Goal: Task Accomplishment & Management: Use online tool/utility

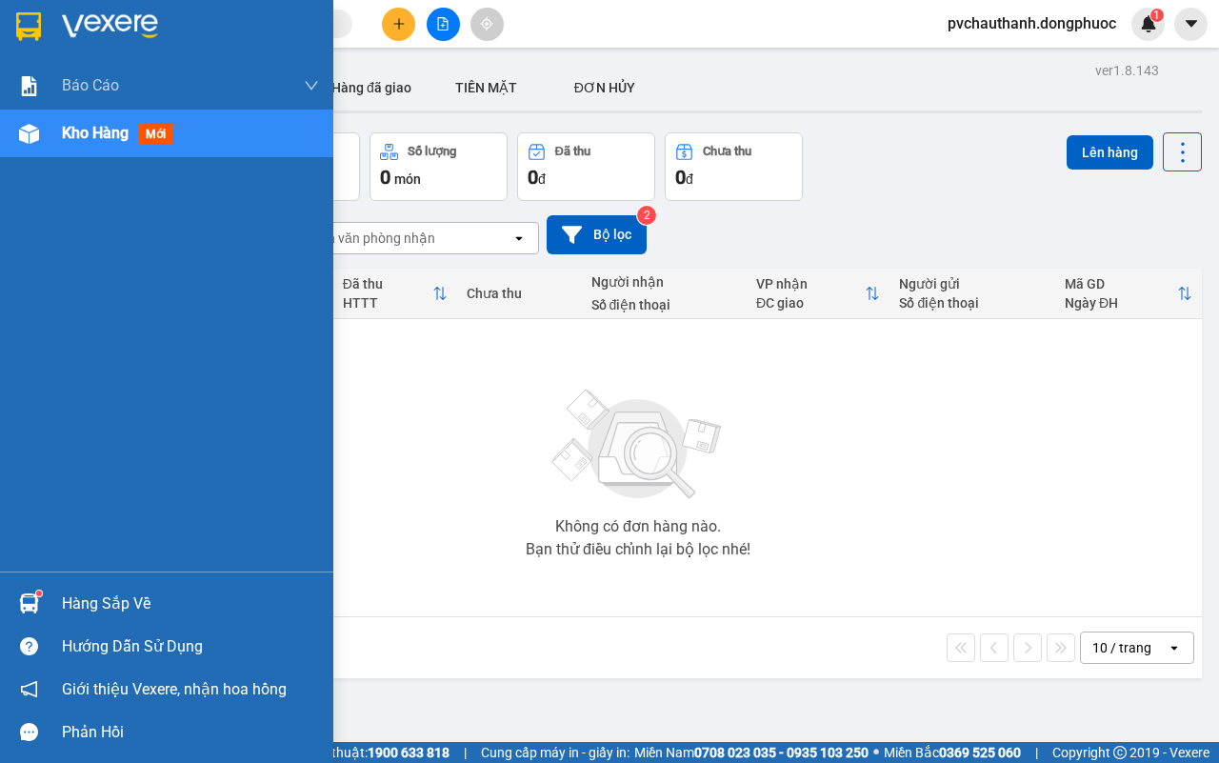
click at [88, 596] on div "Hàng sắp về" at bounding box center [190, 604] width 257 height 29
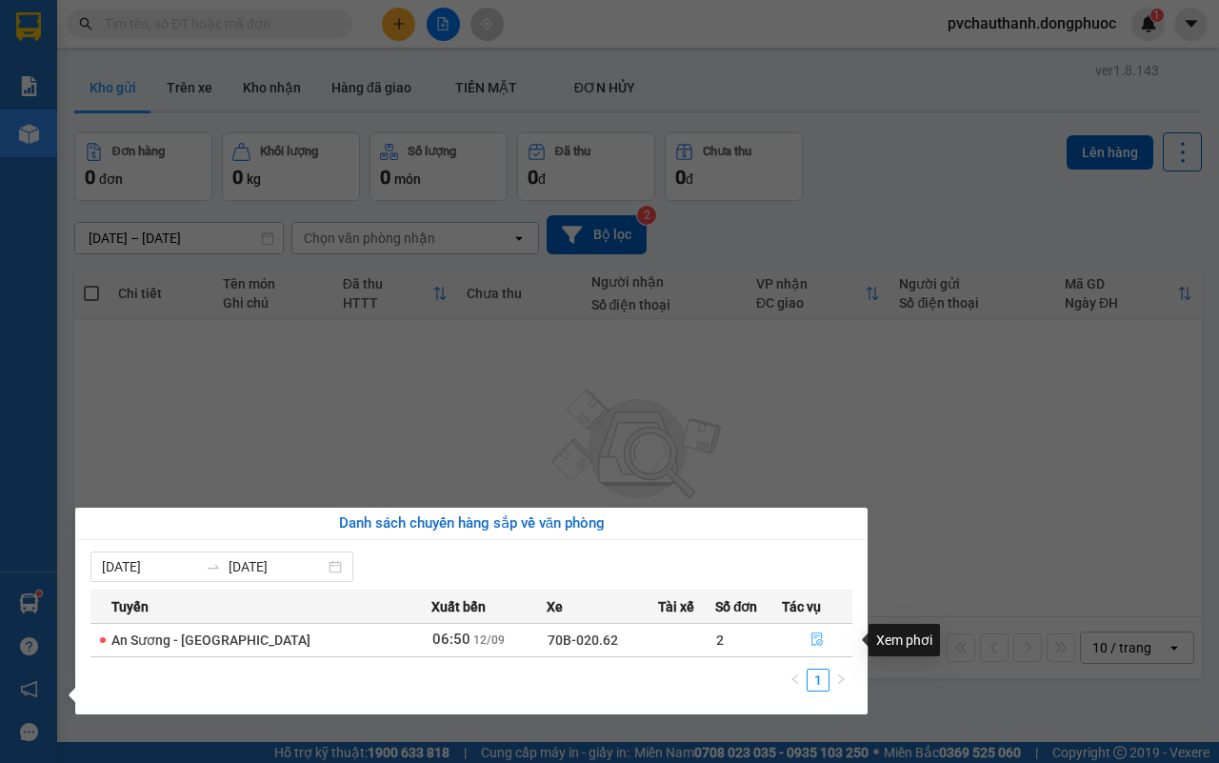
click at [814, 634] on icon "file-done" at bounding box center [816, 638] width 13 height 13
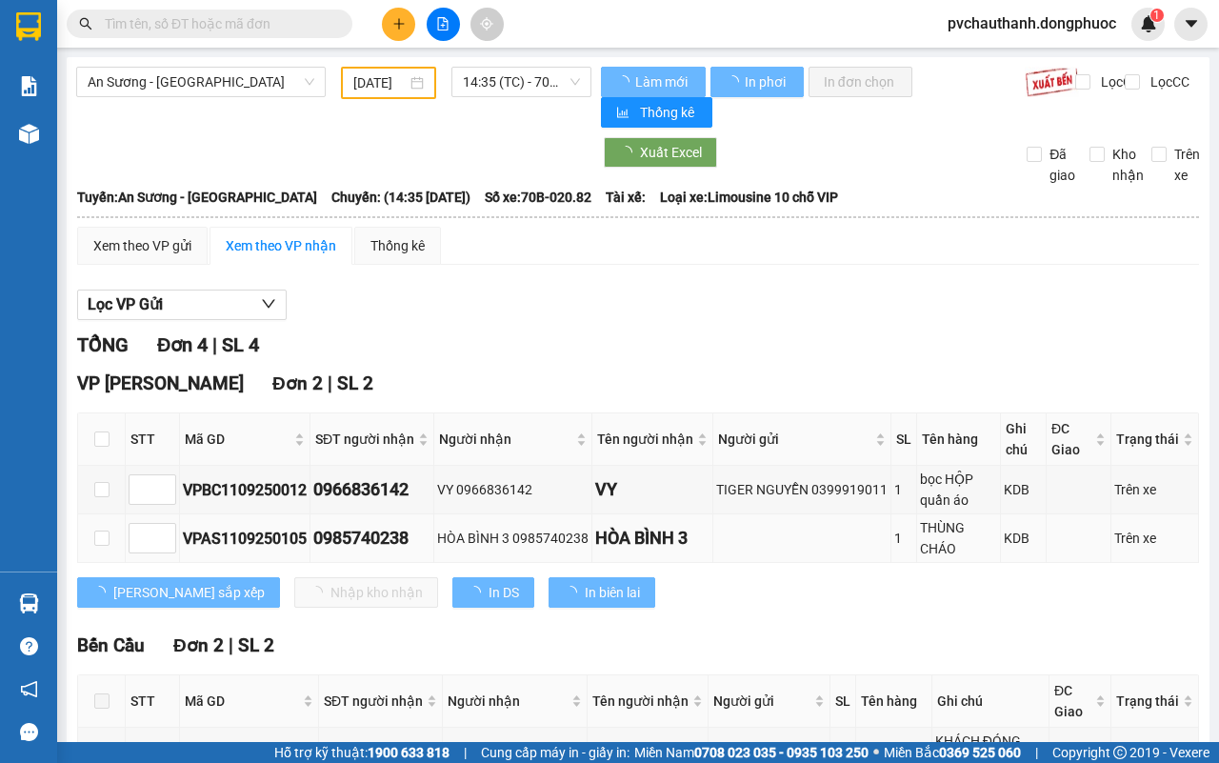
type input "[DATE]"
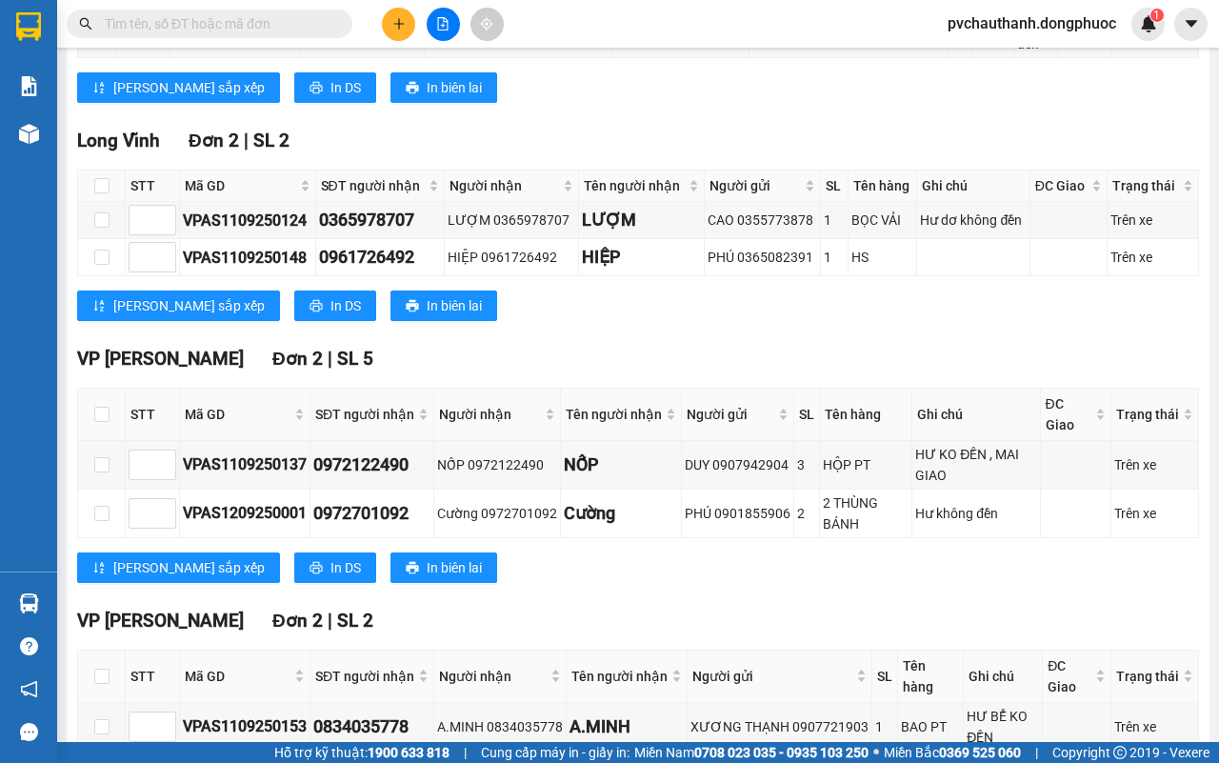
scroll to position [703, 0]
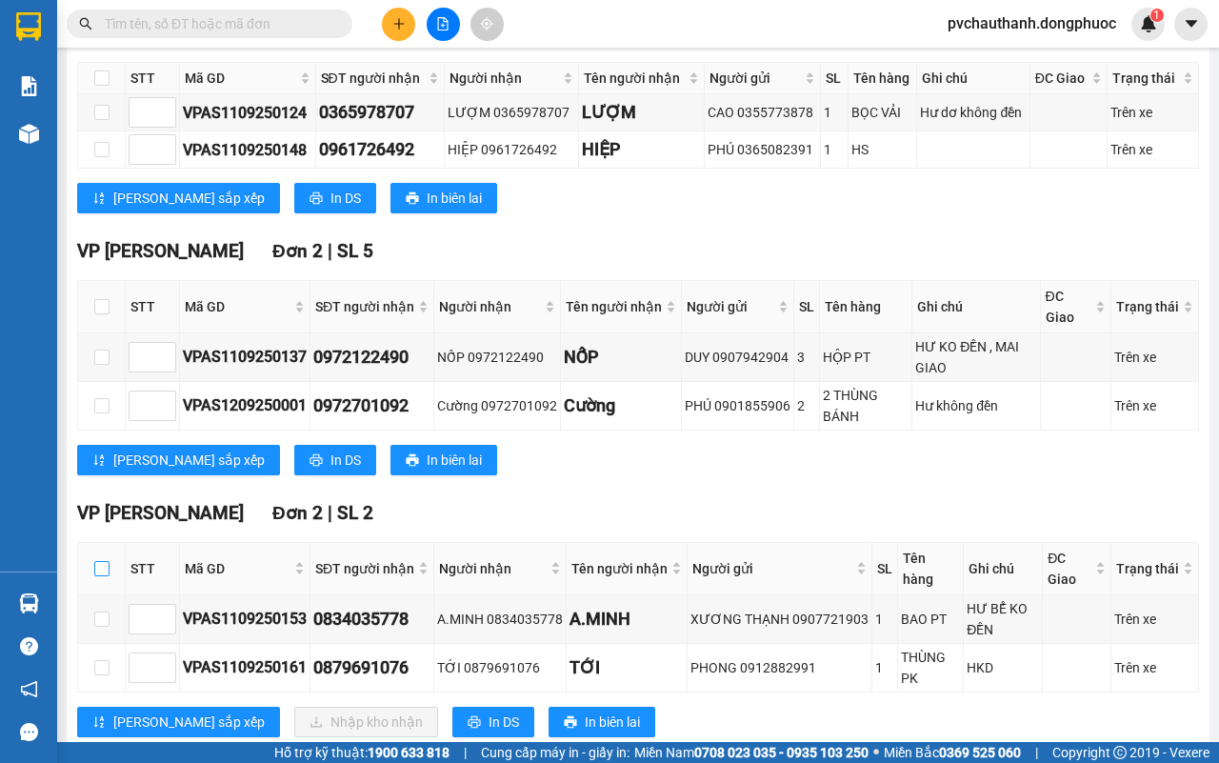
click at [106, 561] on input "checkbox" at bounding box center [101, 568] width 15 height 15
checkbox input "true"
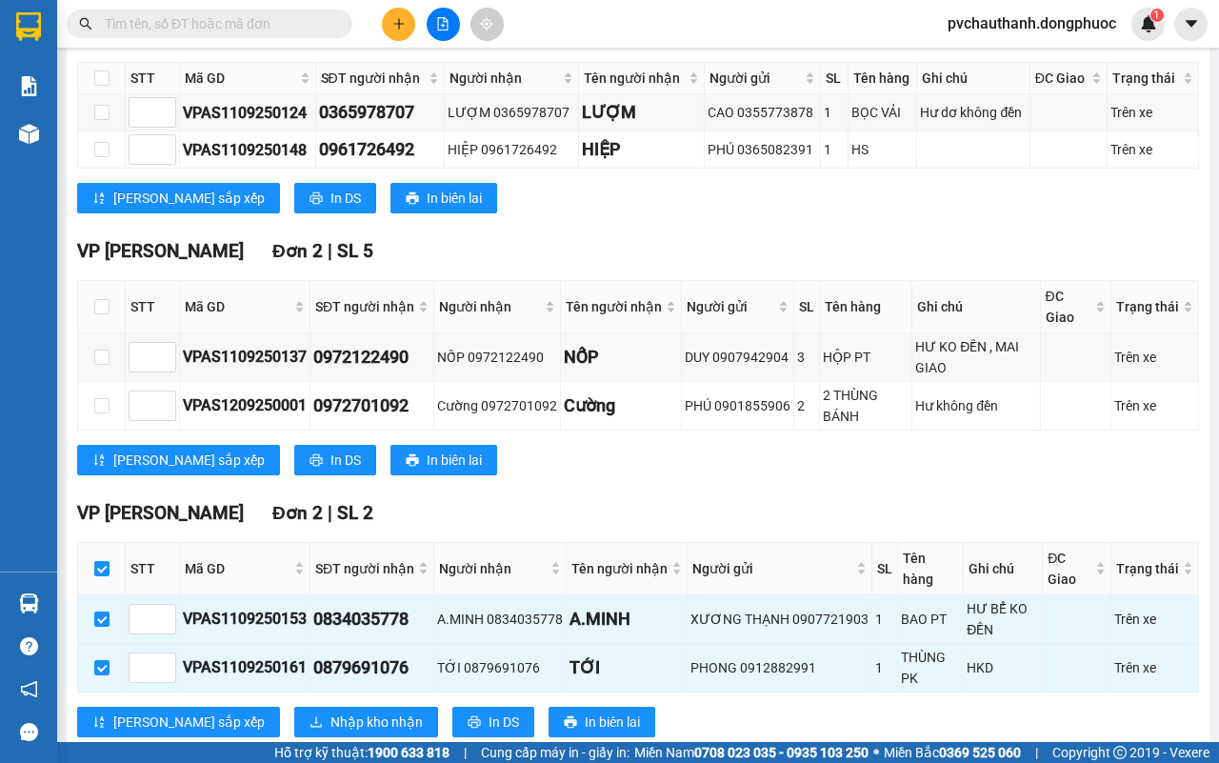
checkbox input "true"
click at [330, 711] on span "Nhập kho nhận" at bounding box center [376, 721] width 92 height 21
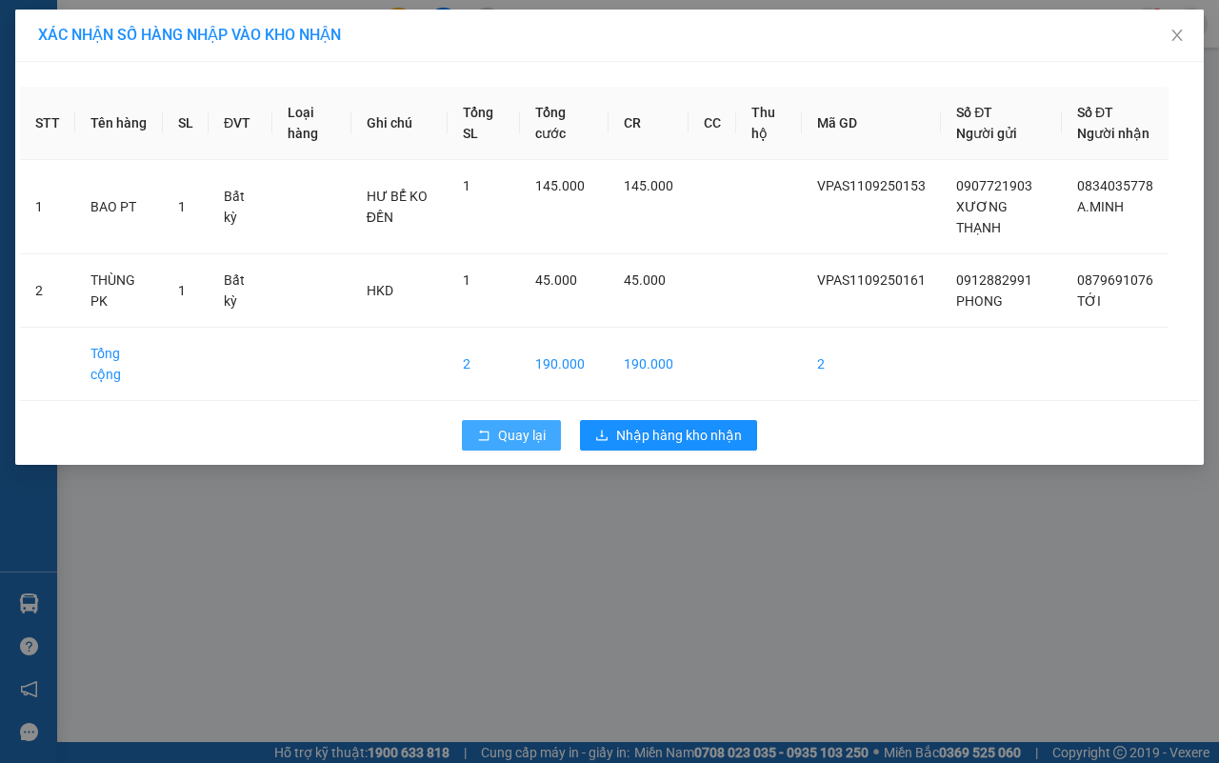
click at [508, 446] on span "Quay lại" at bounding box center [522, 435] width 48 height 21
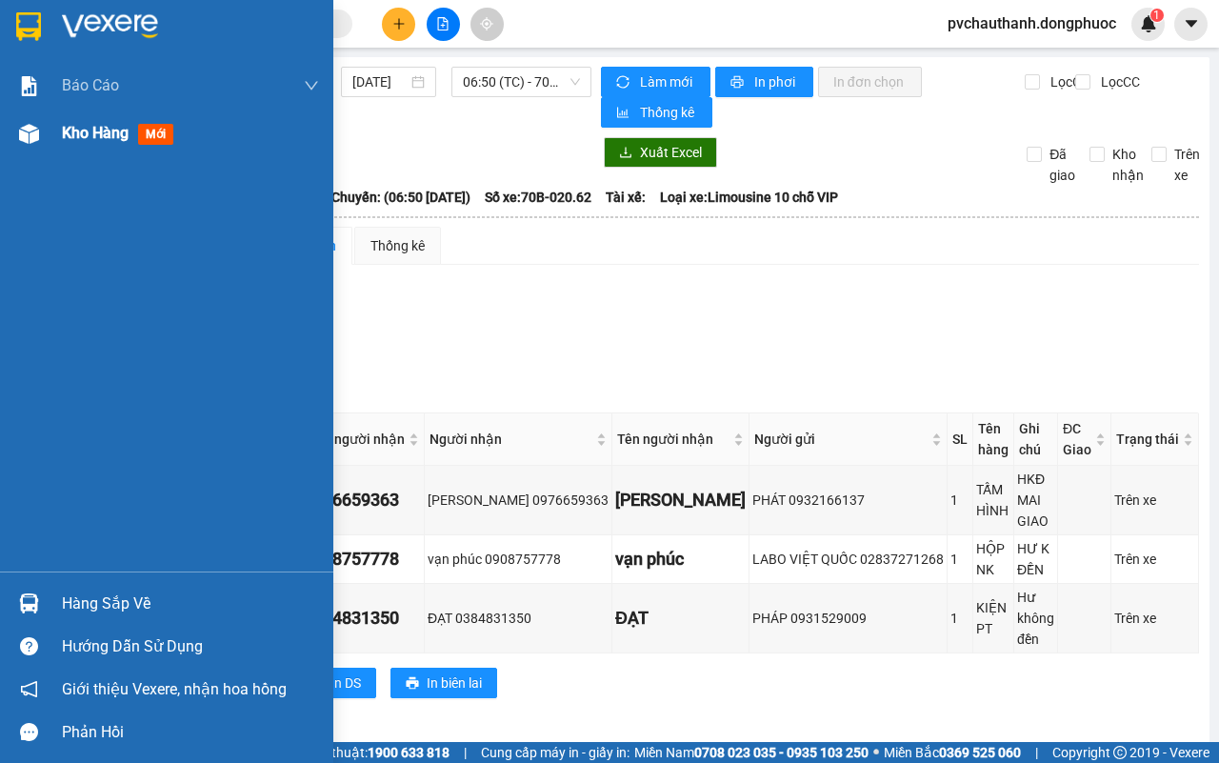
click at [77, 127] on span "Kho hàng" at bounding box center [95, 133] width 67 height 18
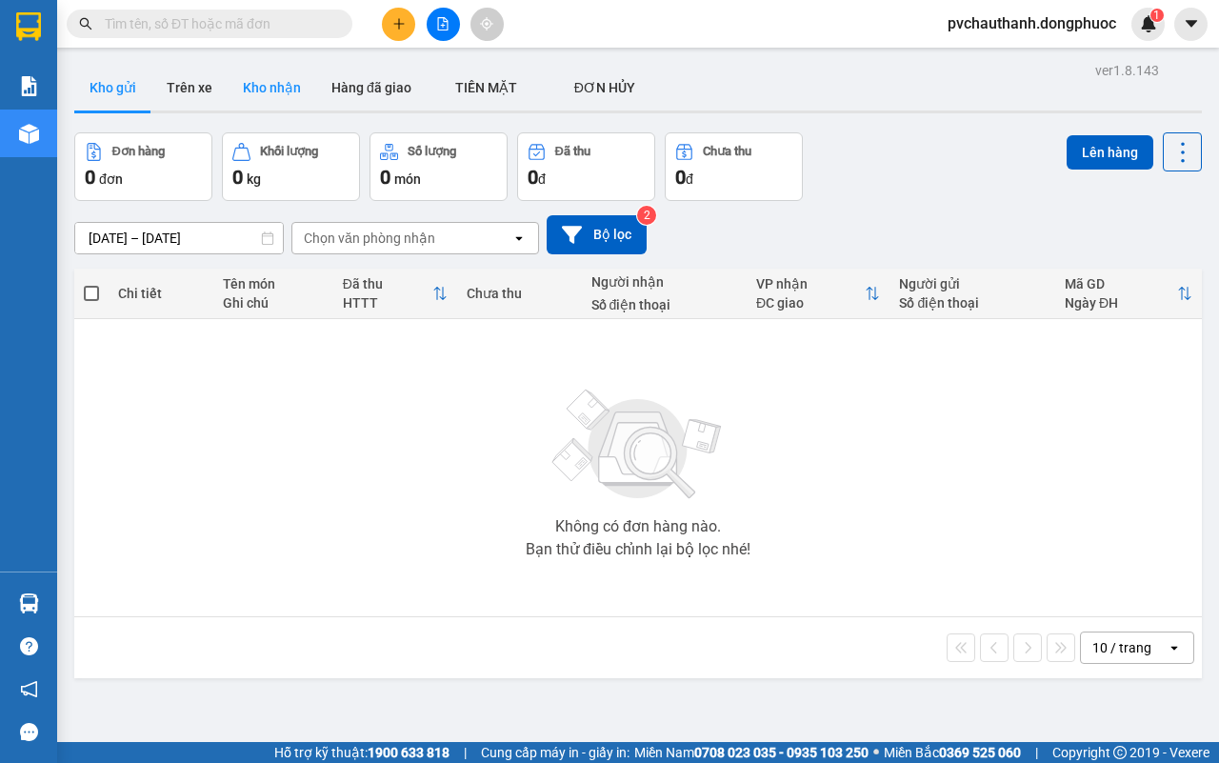
click at [248, 83] on button "Kho nhận" at bounding box center [272, 88] width 89 height 46
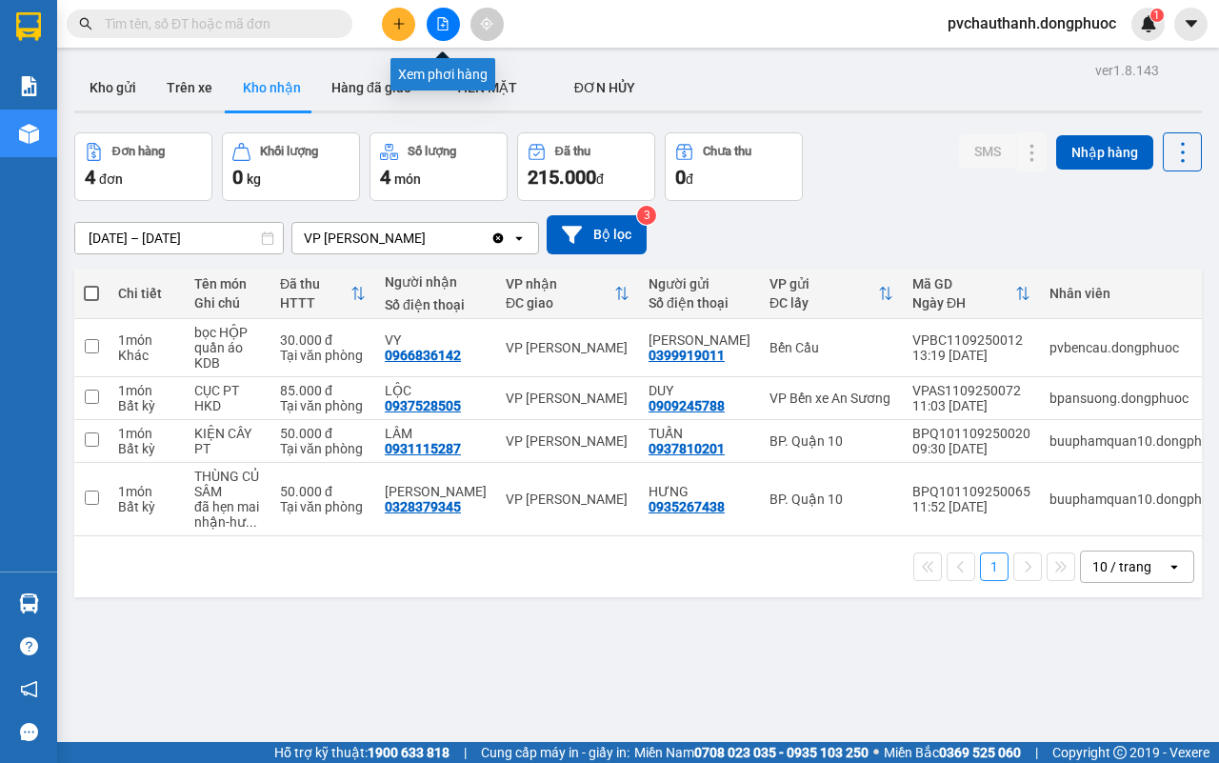
click at [440, 27] on icon "file-add" at bounding box center [442, 23] width 13 height 13
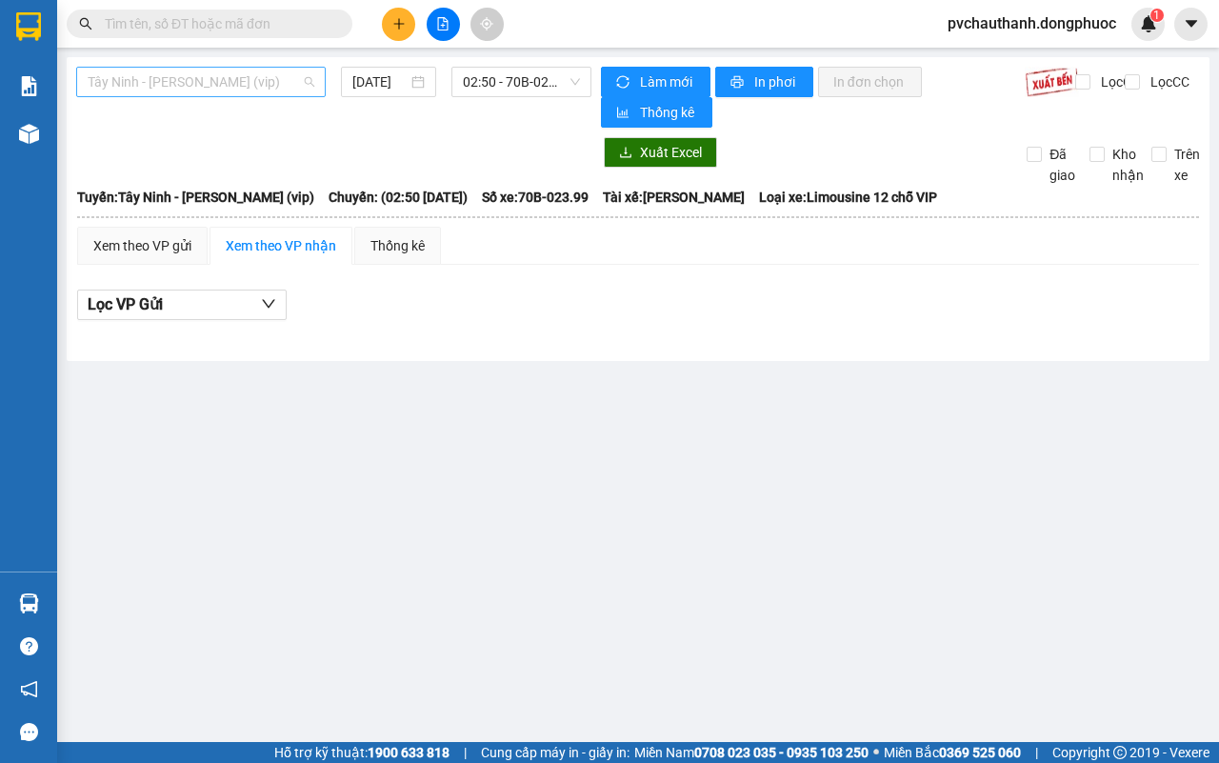
click at [227, 87] on span "Tây Ninh - [PERSON_NAME] (vip)" at bounding box center [201, 82] width 227 height 29
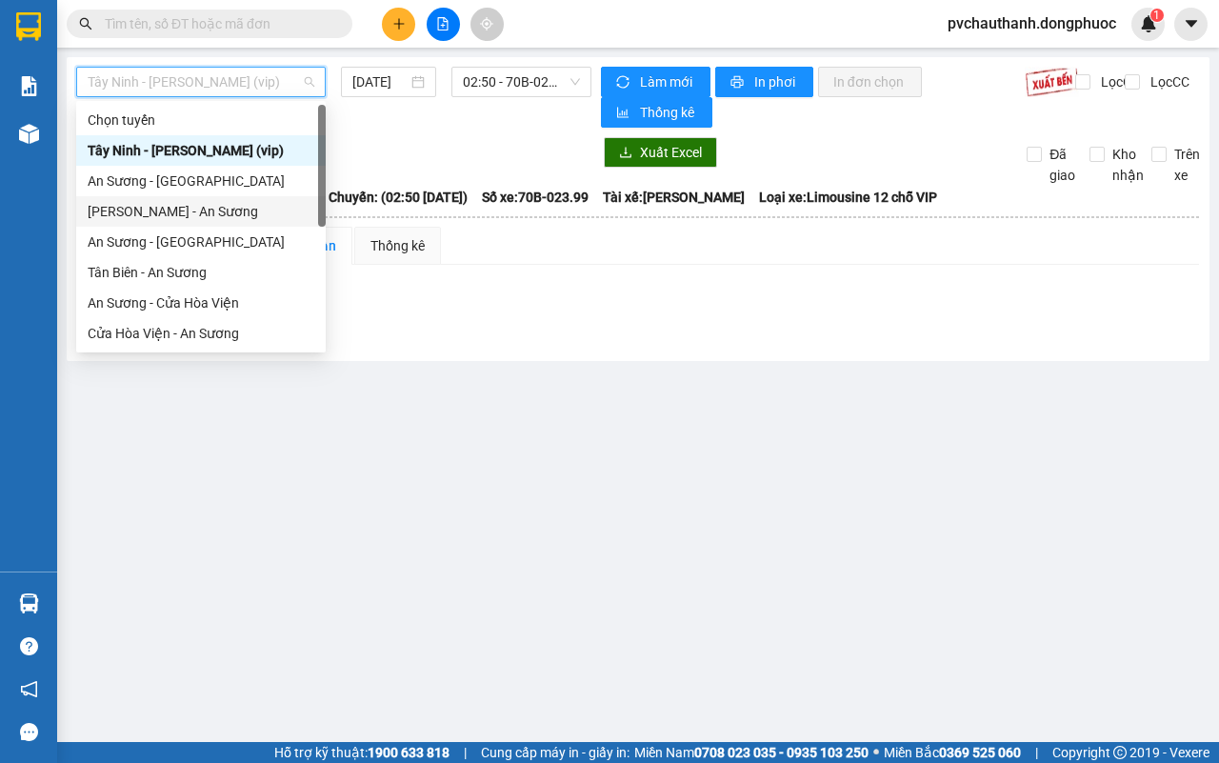
click at [168, 205] on div "[PERSON_NAME] - An Sương" at bounding box center [201, 211] width 227 height 21
type input "[DATE]"
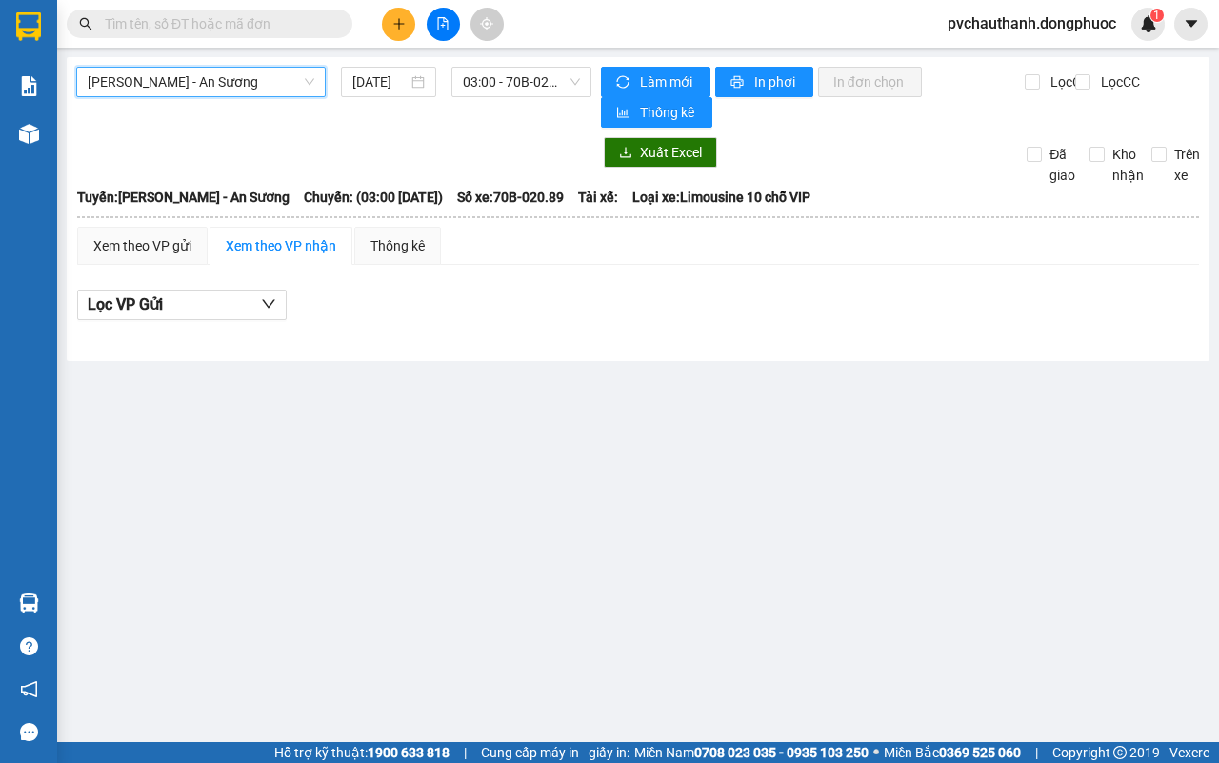
click at [230, 79] on span "[PERSON_NAME] - An Sương" at bounding box center [201, 82] width 227 height 29
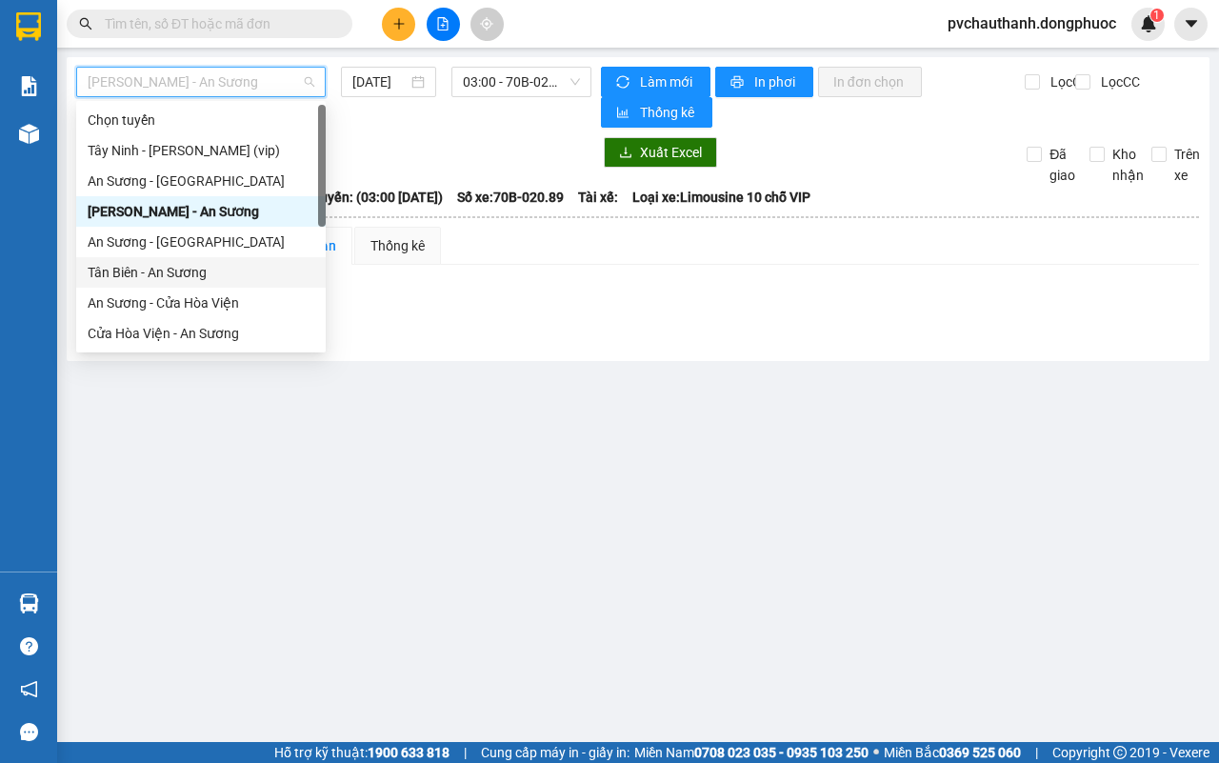
scroll to position [212, 0]
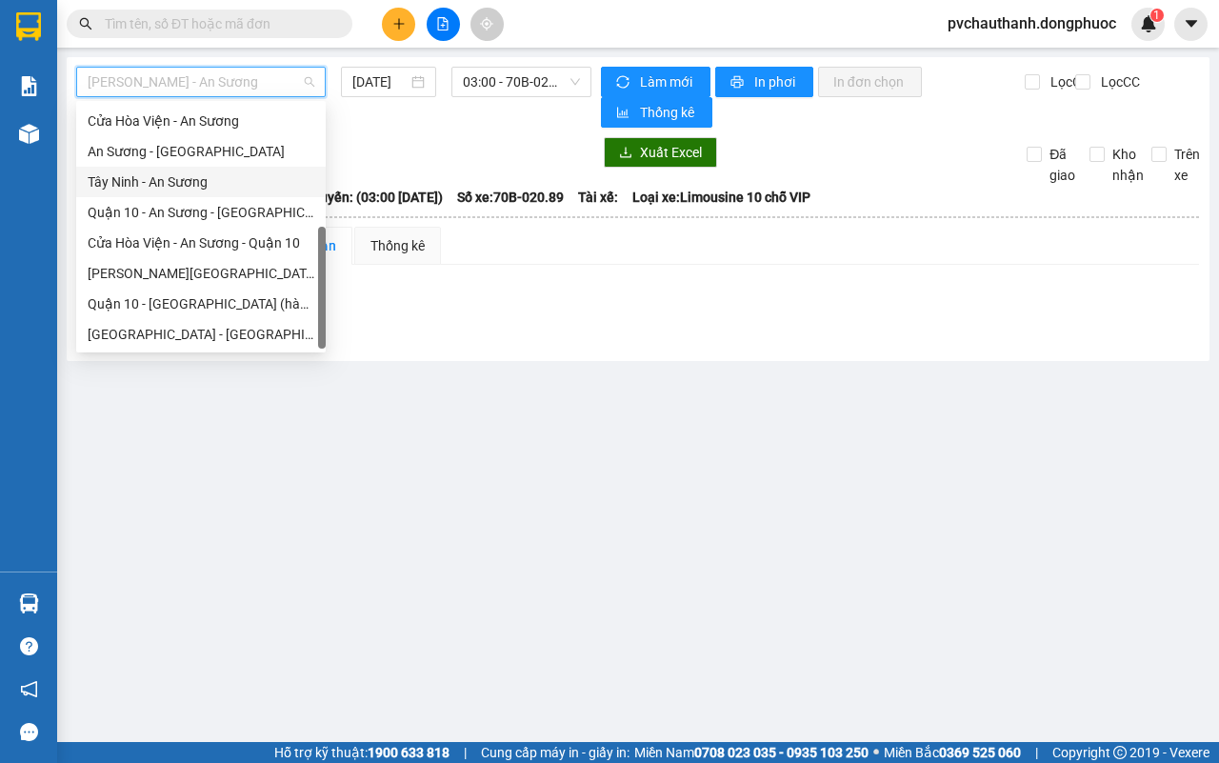
click at [167, 169] on div "Tây Ninh - An Sương" at bounding box center [201, 182] width 250 height 30
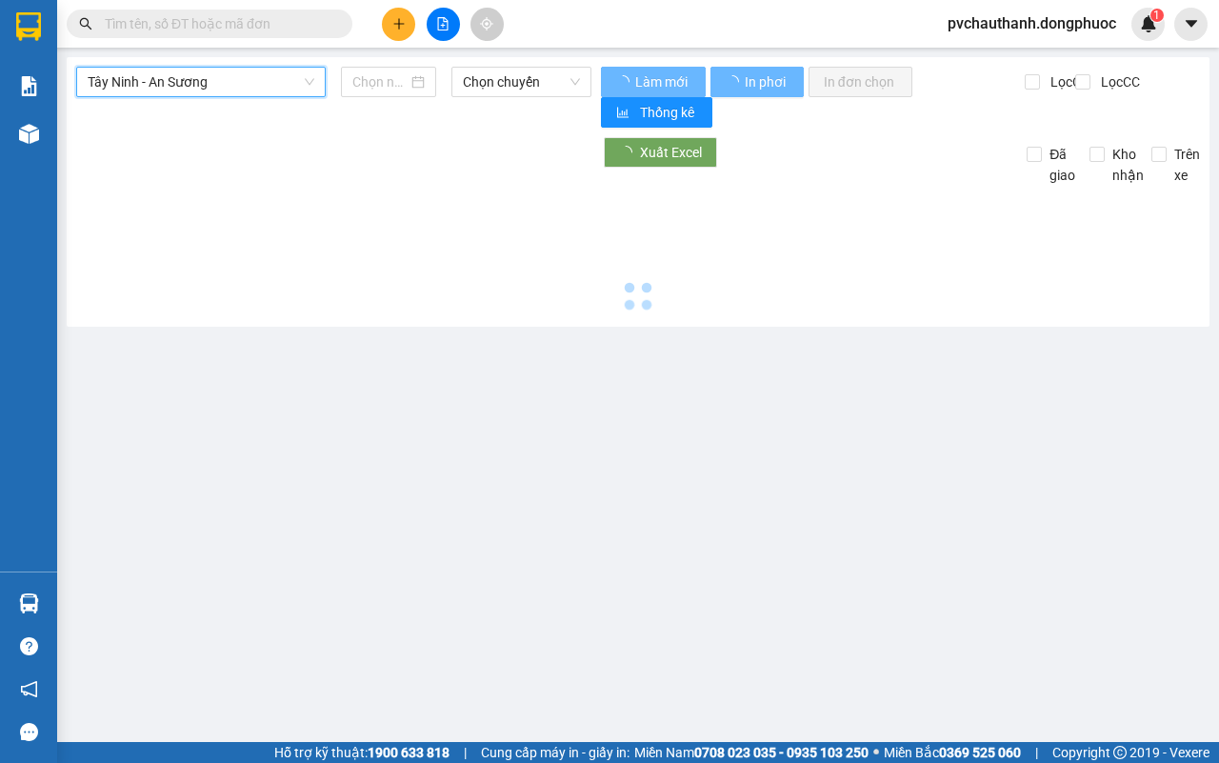
type input "[DATE]"
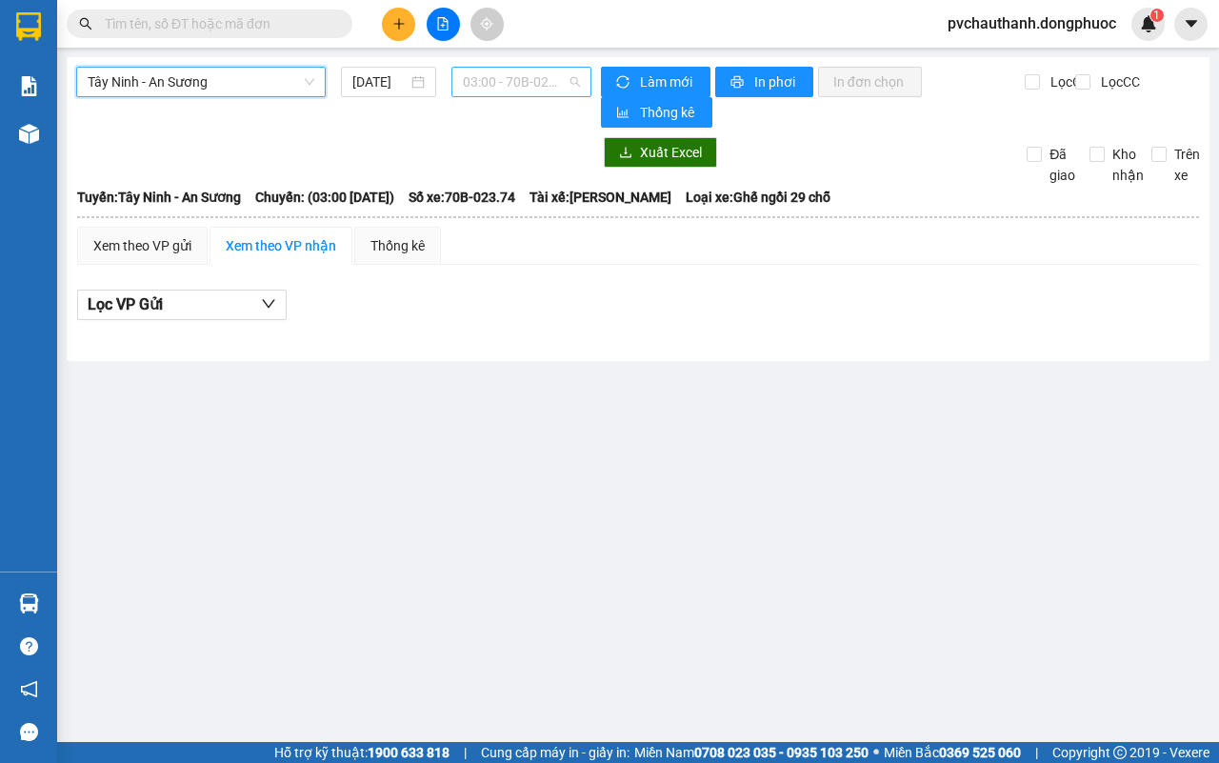
click at [482, 89] on span "03:00 - 70B-023.74" at bounding box center [521, 82] width 116 height 29
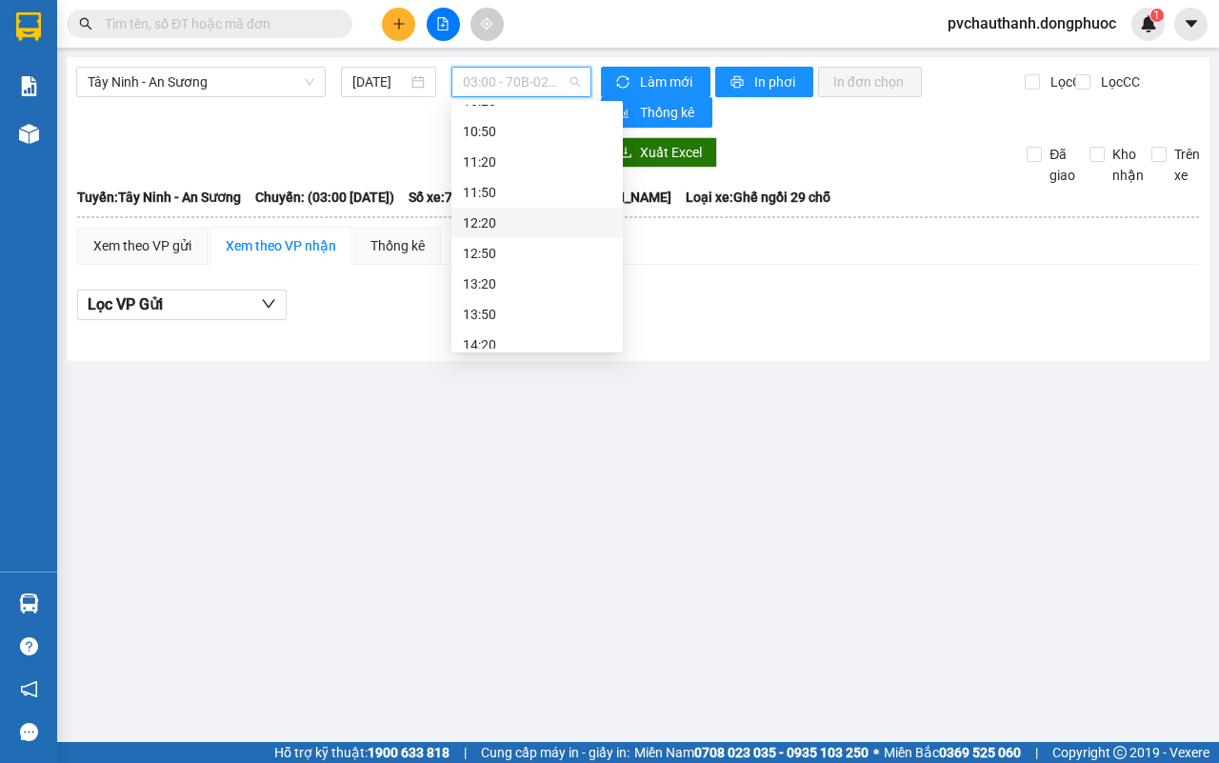
scroll to position [238, 0]
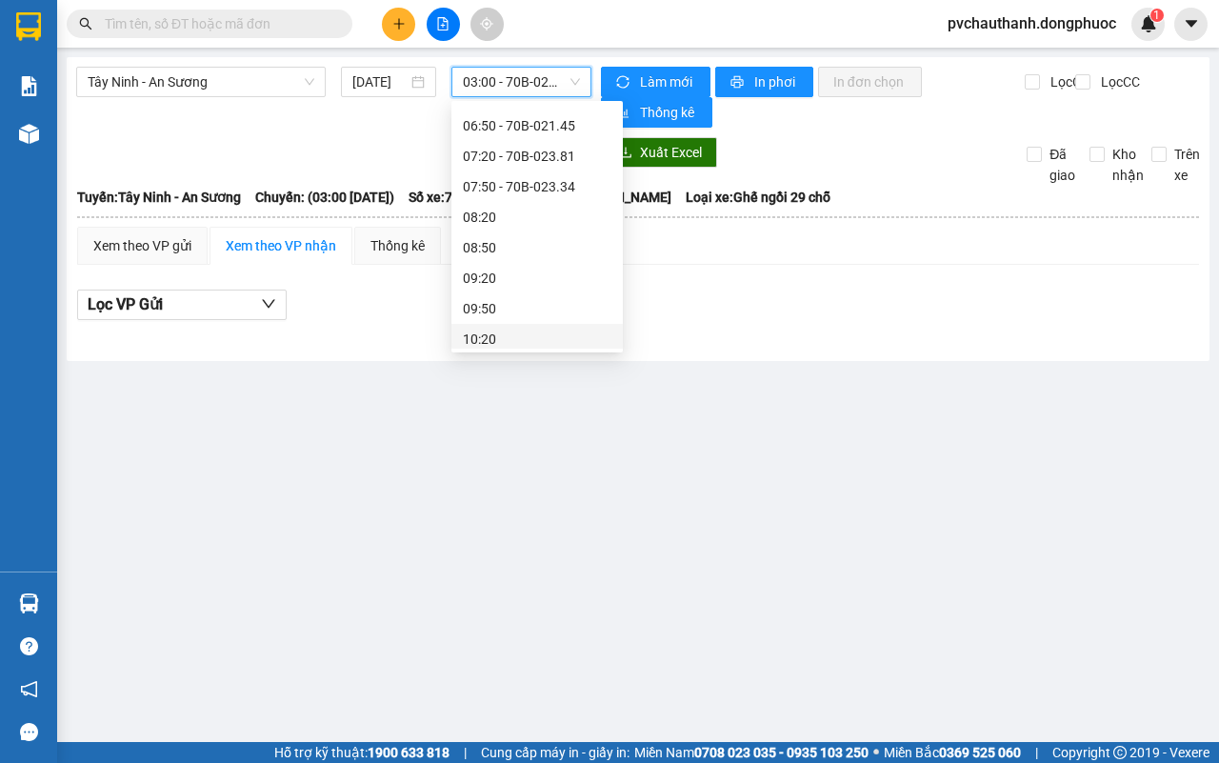
drag, startPoint x: 514, startPoint y: 578, endPoint x: 493, endPoint y: 533, distance: 49.4
click at [512, 574] on main "Tây Ninh - An Sương [DATE] 03:00 03:00 - 70B-023.74 Làm mới In phơi In đơn chọn…" at bounding box center [609, 371] width 1219 height 742
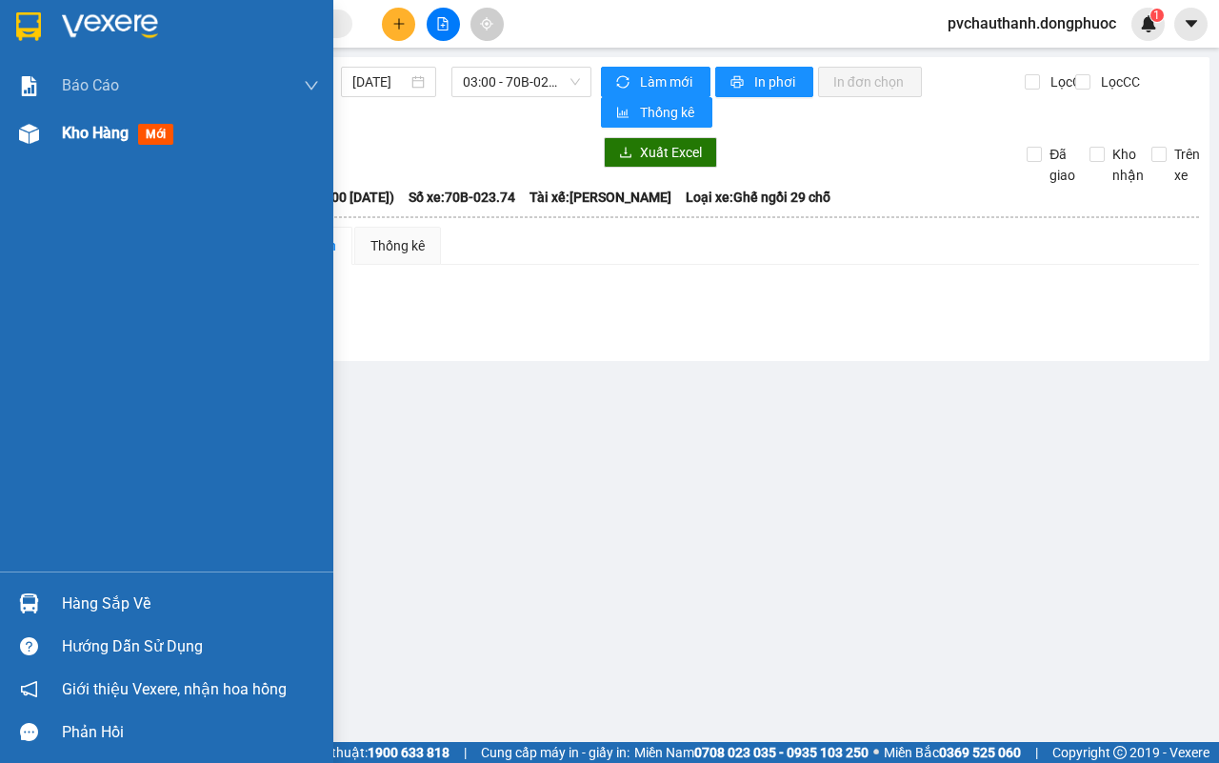
click at [77, 131] on span "Kho hàng" at bounding box center [95, 133] width 67 height 18
